Goal: Information Seeking & Learning: Learn about a topic

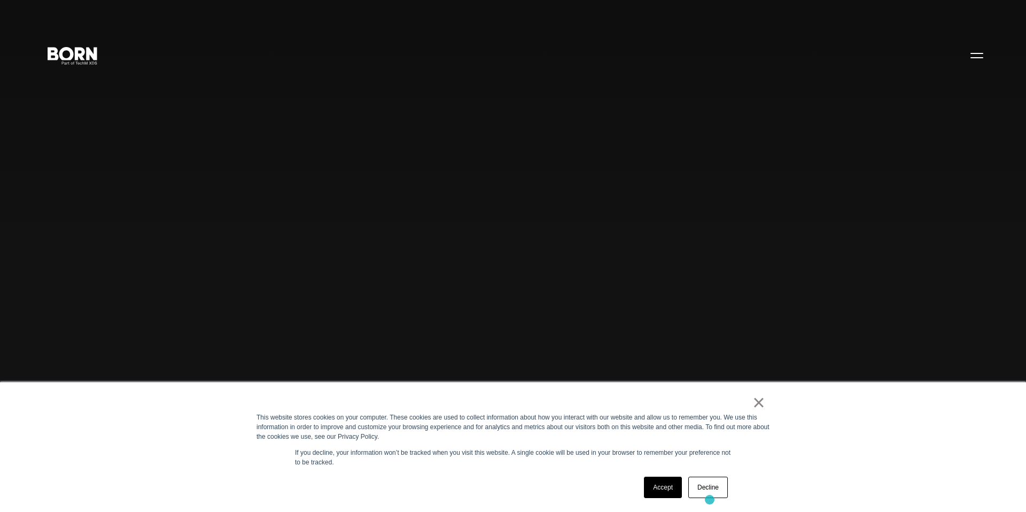
click at [710, 500] on div "Accept Decline" at bounding box center [686, 487] width 90 height 28
click at [715, 490] on link "Decline" at bounding box center [708, 487] width 40 height 21
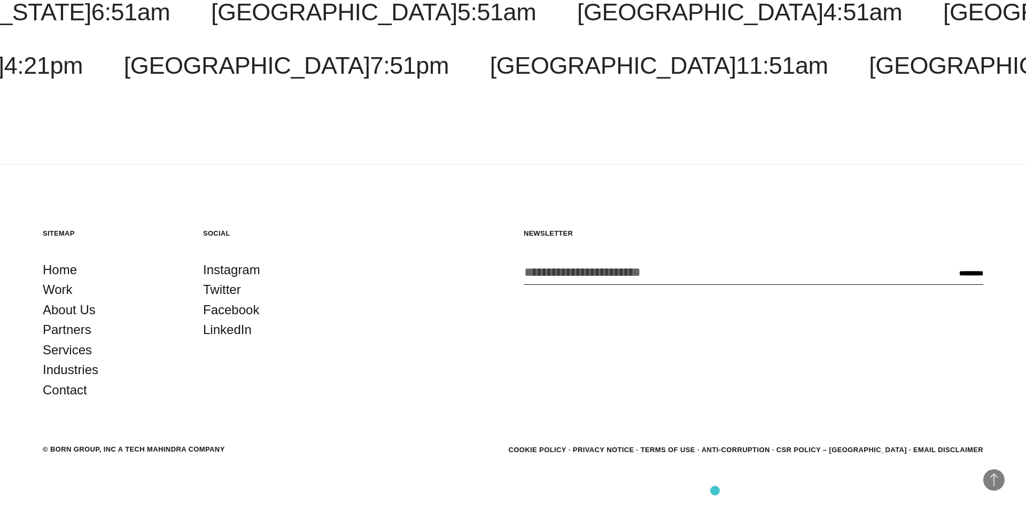
scroll to position [3495, 0]
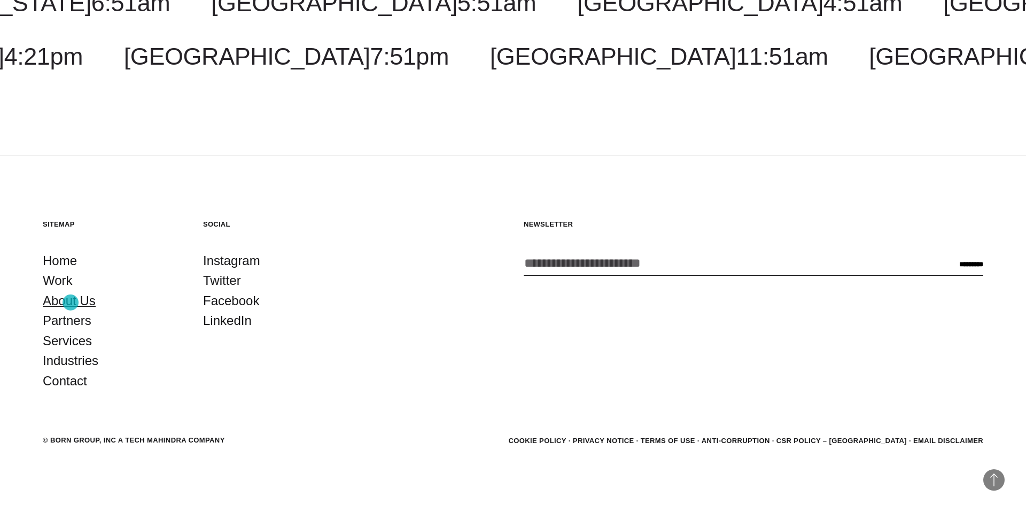
click at [71, 302] on link "About Us" at bounding box center [69, 301] width 53 height 20
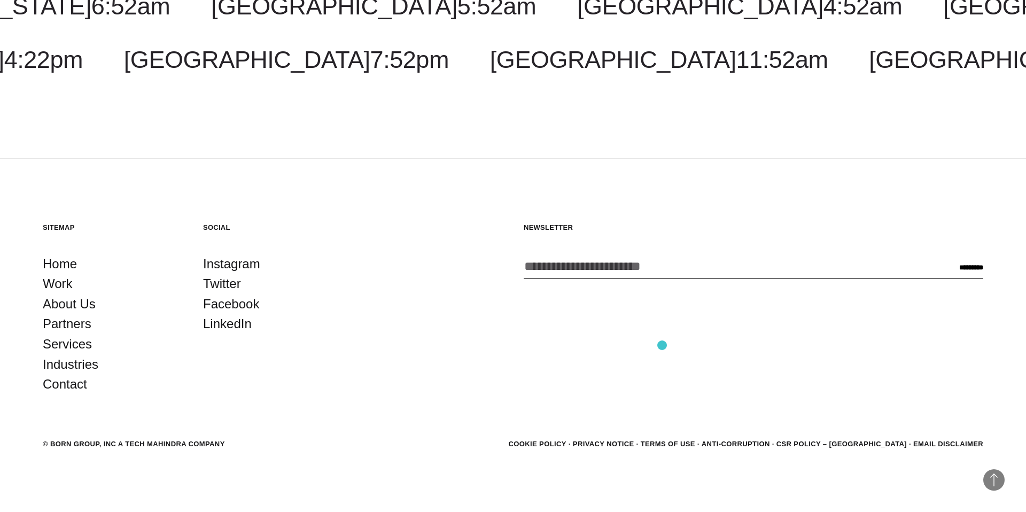
scroll to position [4134, 0]
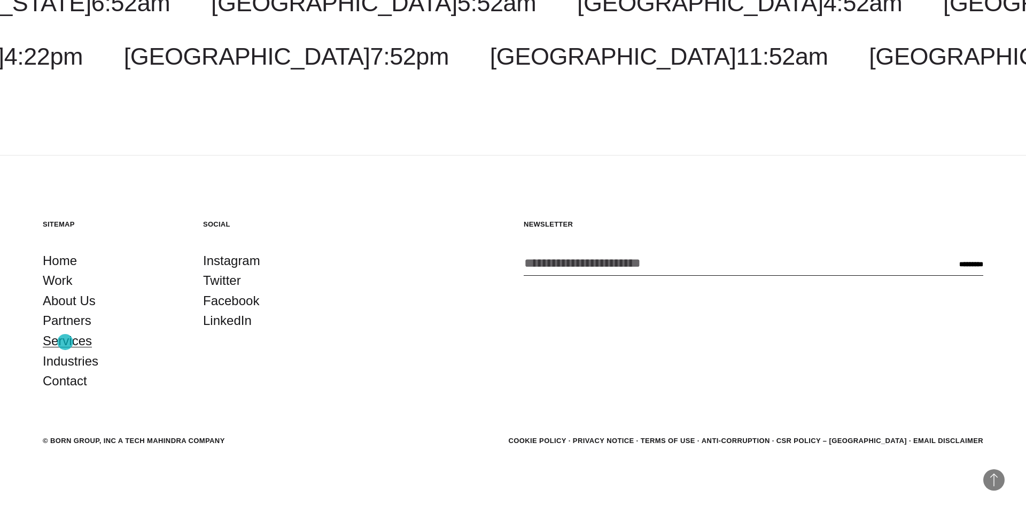
click at [66, 342] on link "Services" at bounding box center [67, 341] width 49 height 20
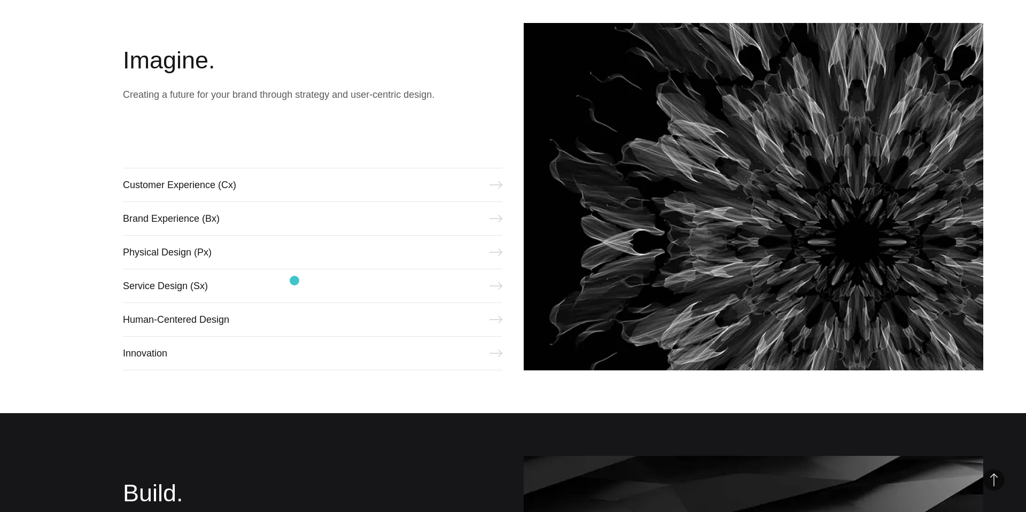
scroll to position [540, 0]
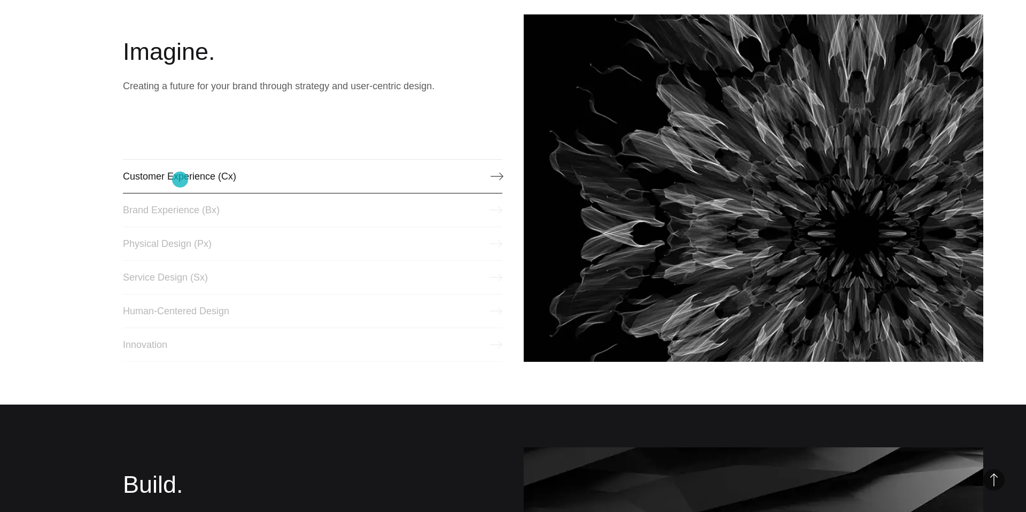
click at [180, 180] on link "Customer Experience (Cx)" at bounding box center [312, 176] width 379 height 34
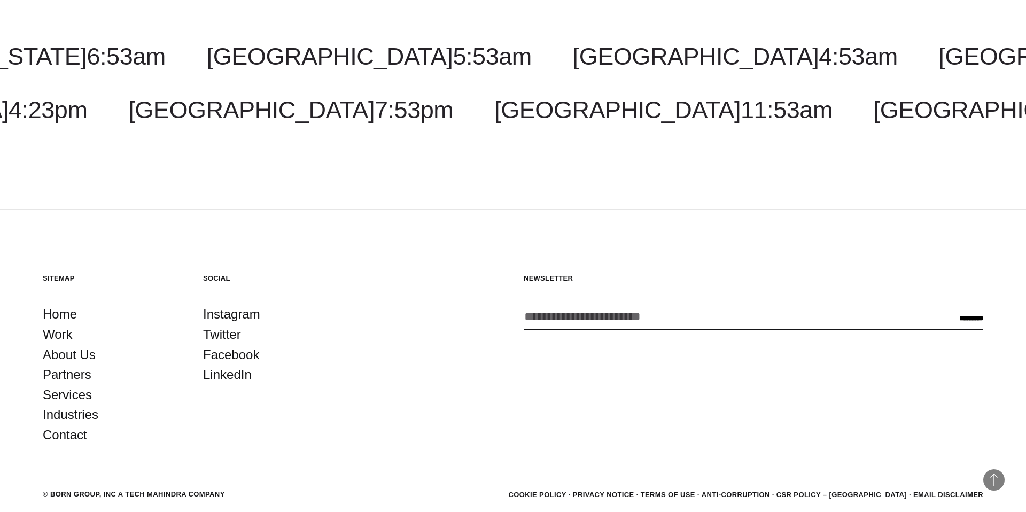
scroll to position [2971, 0]
